Goal: Information Seeking & Learning: Learn about a topic

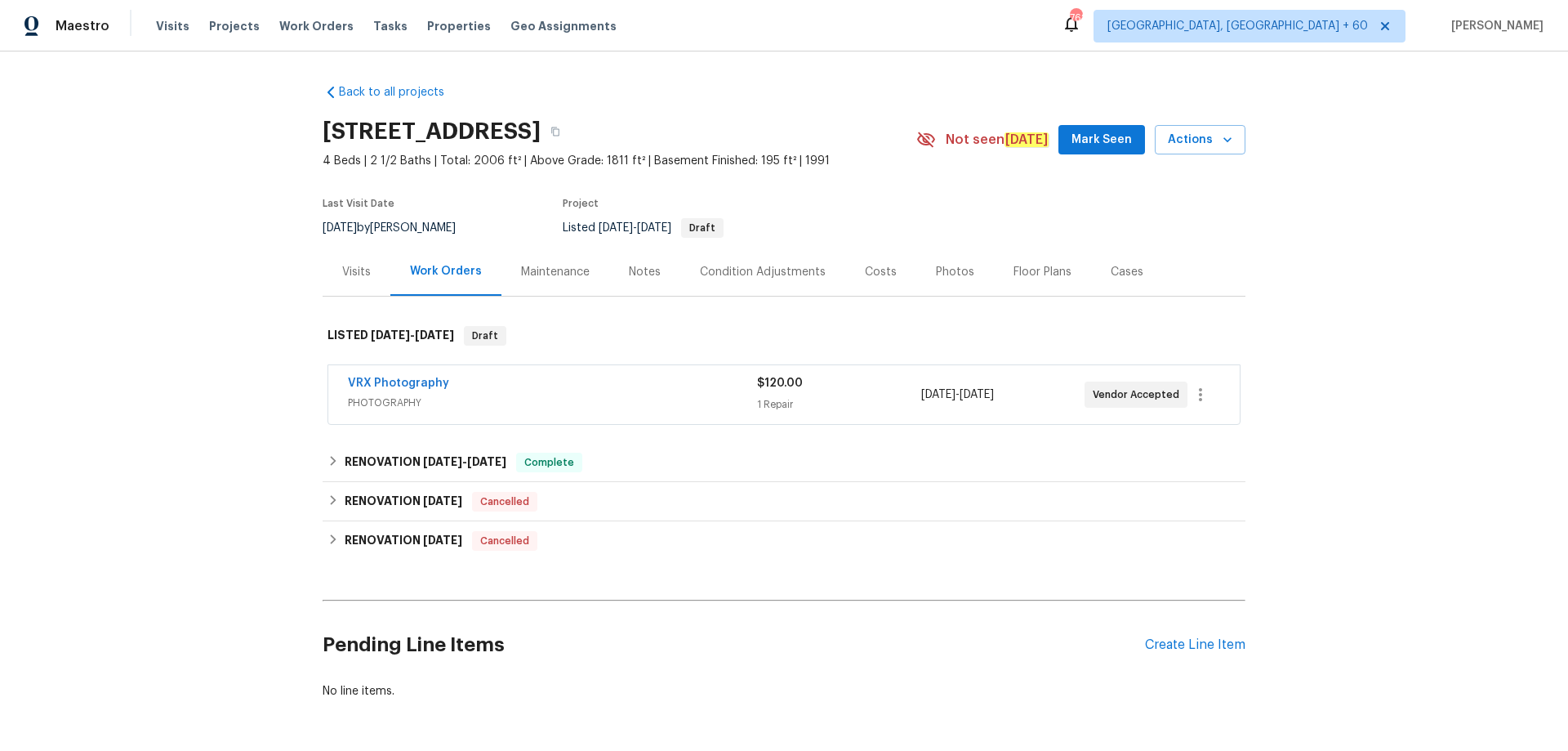
click at [366, 276] on div "Visits" at bounding box center [356, 272] width 67 height 49
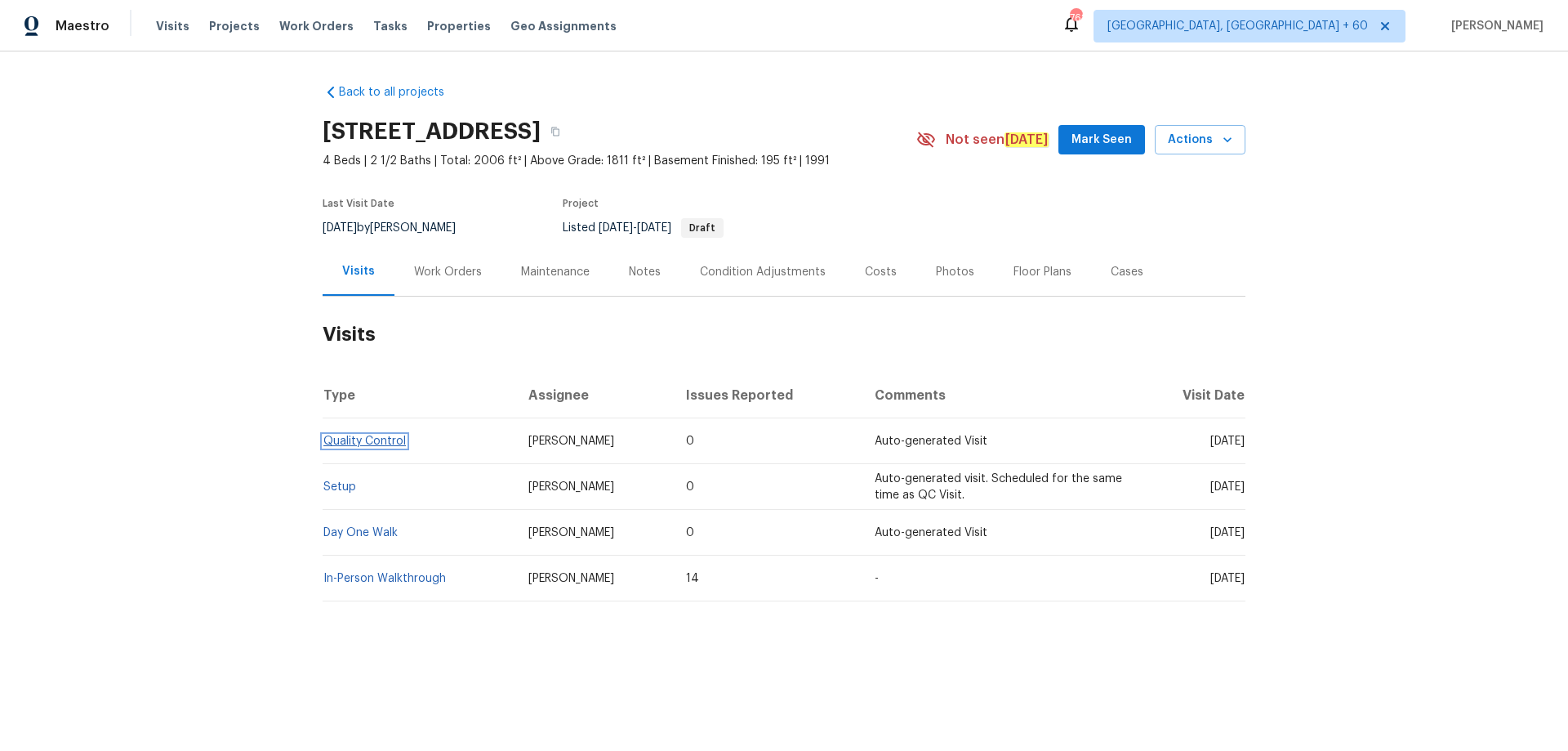
click at [376, 438] on link "Quality Control" at bounding box center [364, 441] width 82 height 12
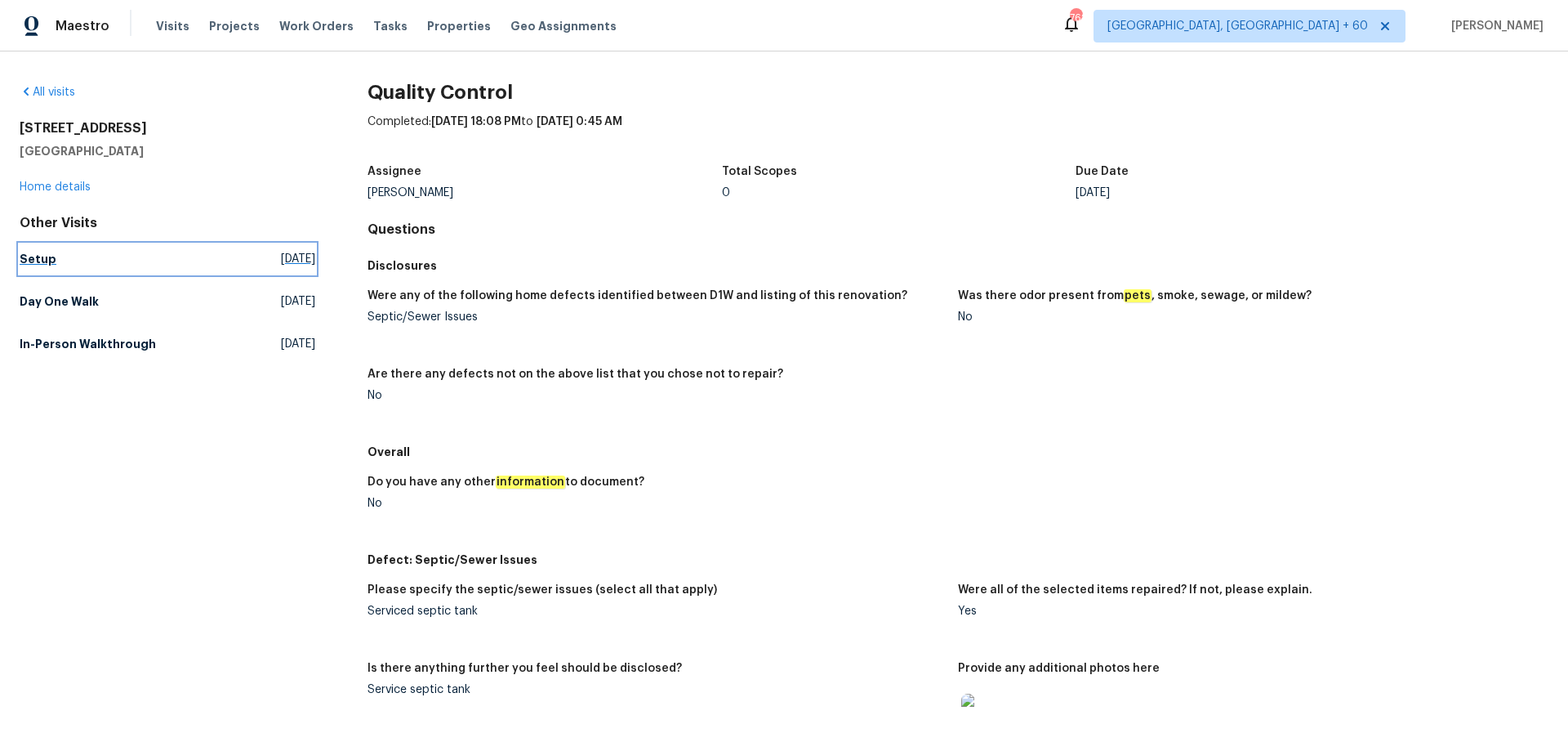
click at [35, 260] on h5 "Setup" at bounding box center [38, 259] width 37 height 16
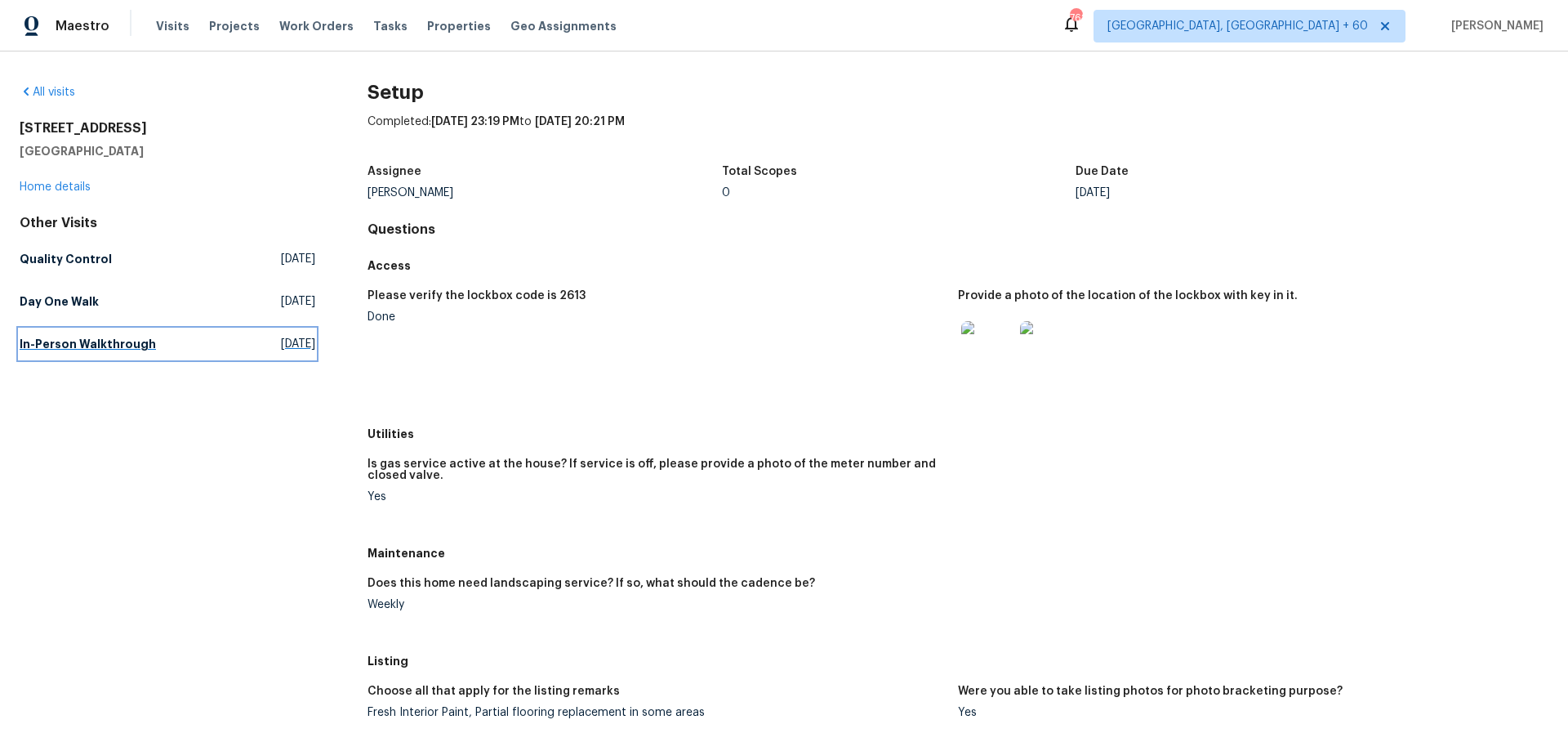
click at [109, 341] on h5 "In-Person Walkthrough" at bounding box center [88, 344] width 137 height 16
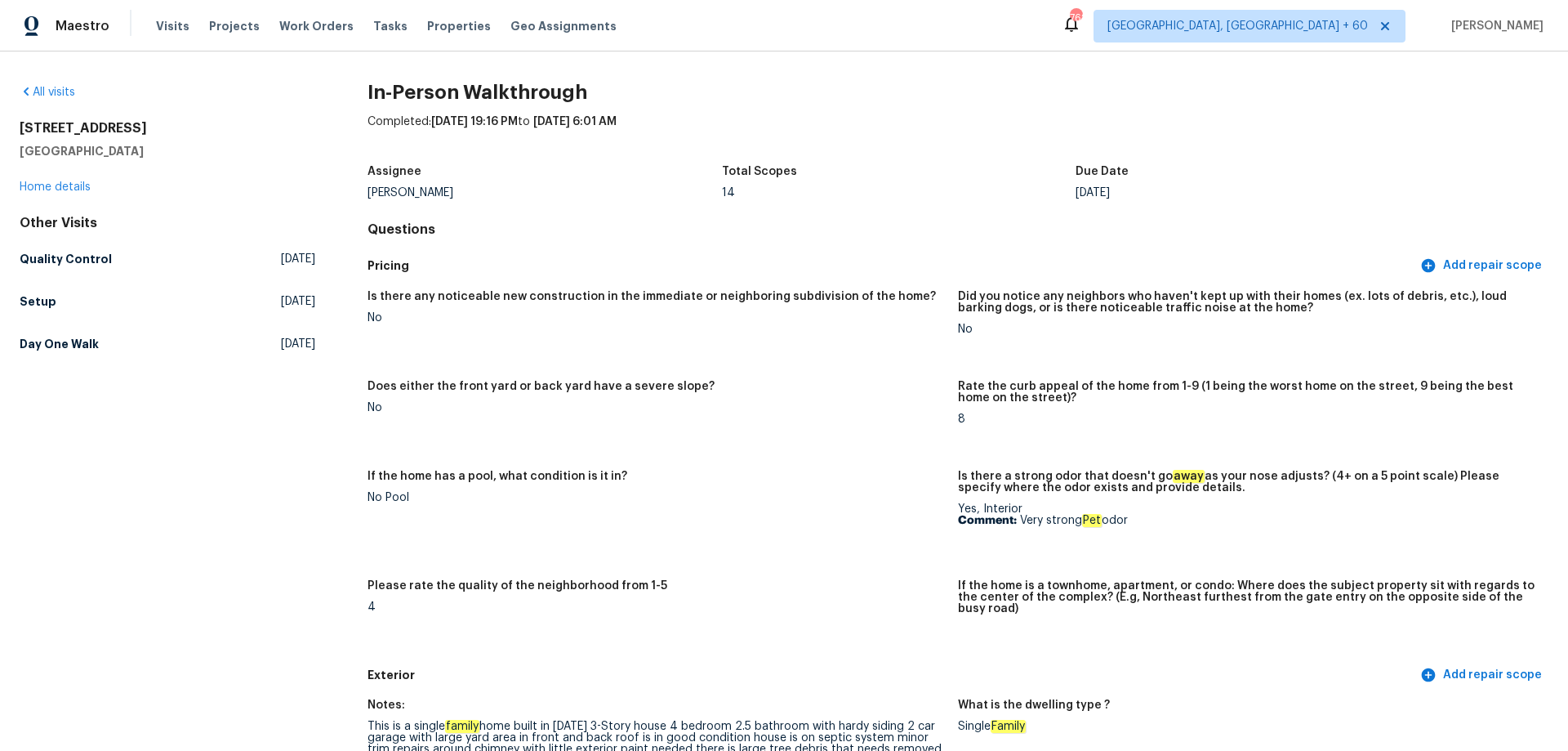
click at [1057, 98] on h2 "In-Person Walkthrough" at bounding box center [958, 92] width 1181 height 16
click at [34, 337] on h5 "Day One Walk" at bounding box center [60, 344] width 79 height 16
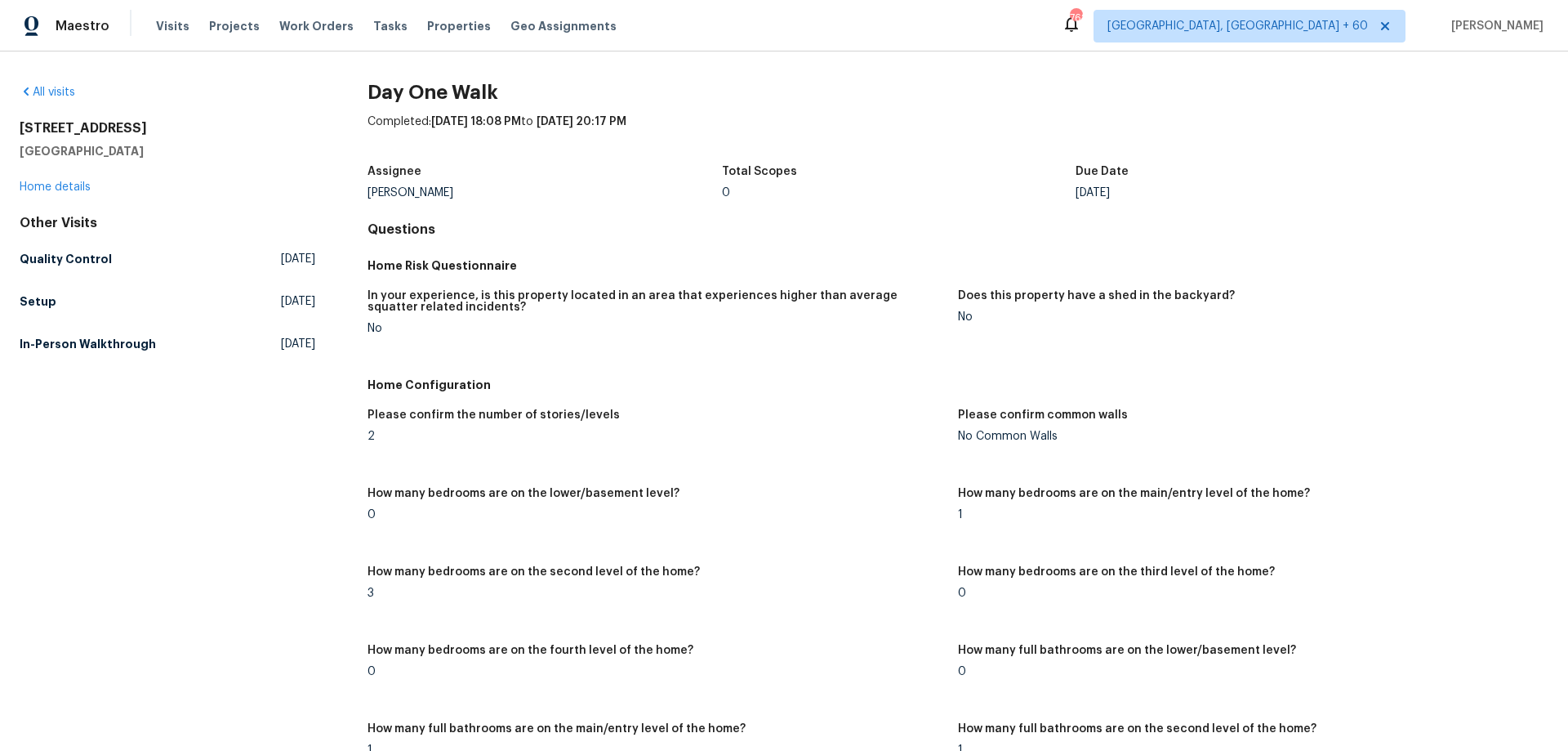
scroll to position [2645, 0]
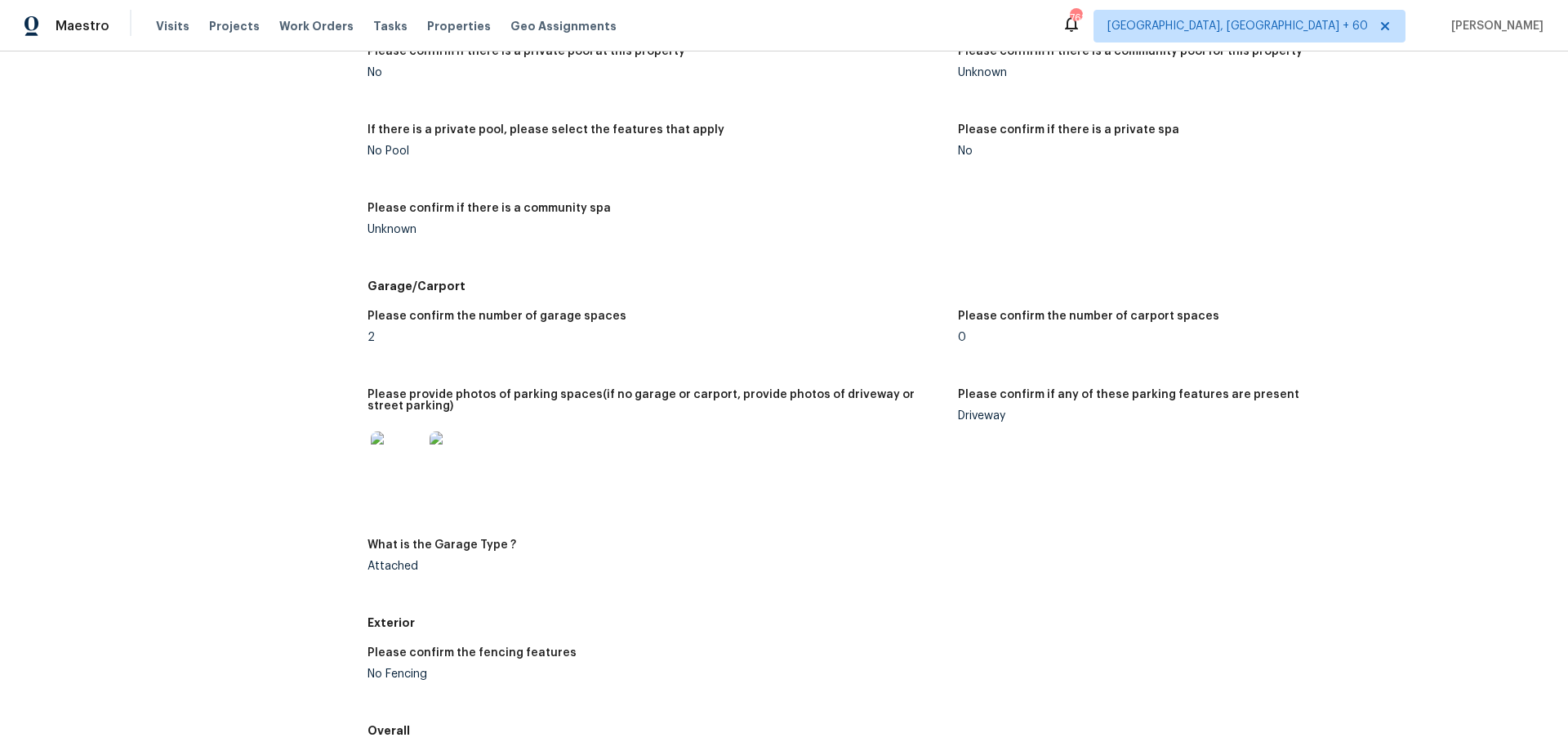
click at [435, 453] on img at bounding box center [455, 457] width 53 height 53
